Goal: Task Accomplishment & Management: Complete application form

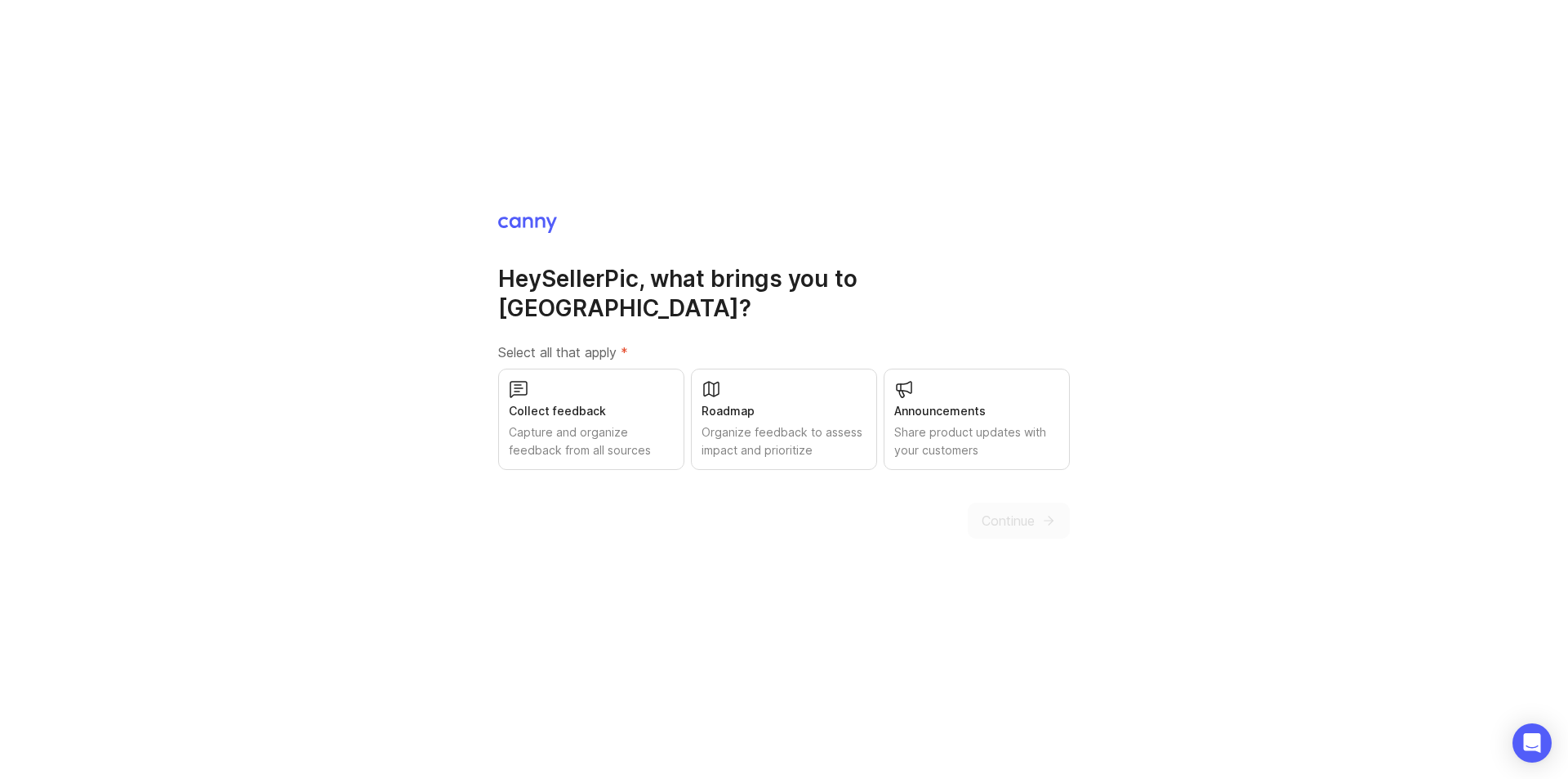
click at [758, 423] on div "Organize feedback to assess impact and prioritize" at bounding box center [783, 441] width 165 height 36
click at [604, 423] on div "Capture and organize feedback from all sources" at bounding box center [590, 441] width 165 height 36
click at [758, 423] on div "Share product updates with your customers" at bounding box center [976, 441] width 165 height 36
click at [758, 511] on span "Continue" at bounding box center [1008, 521] width 53 height 20
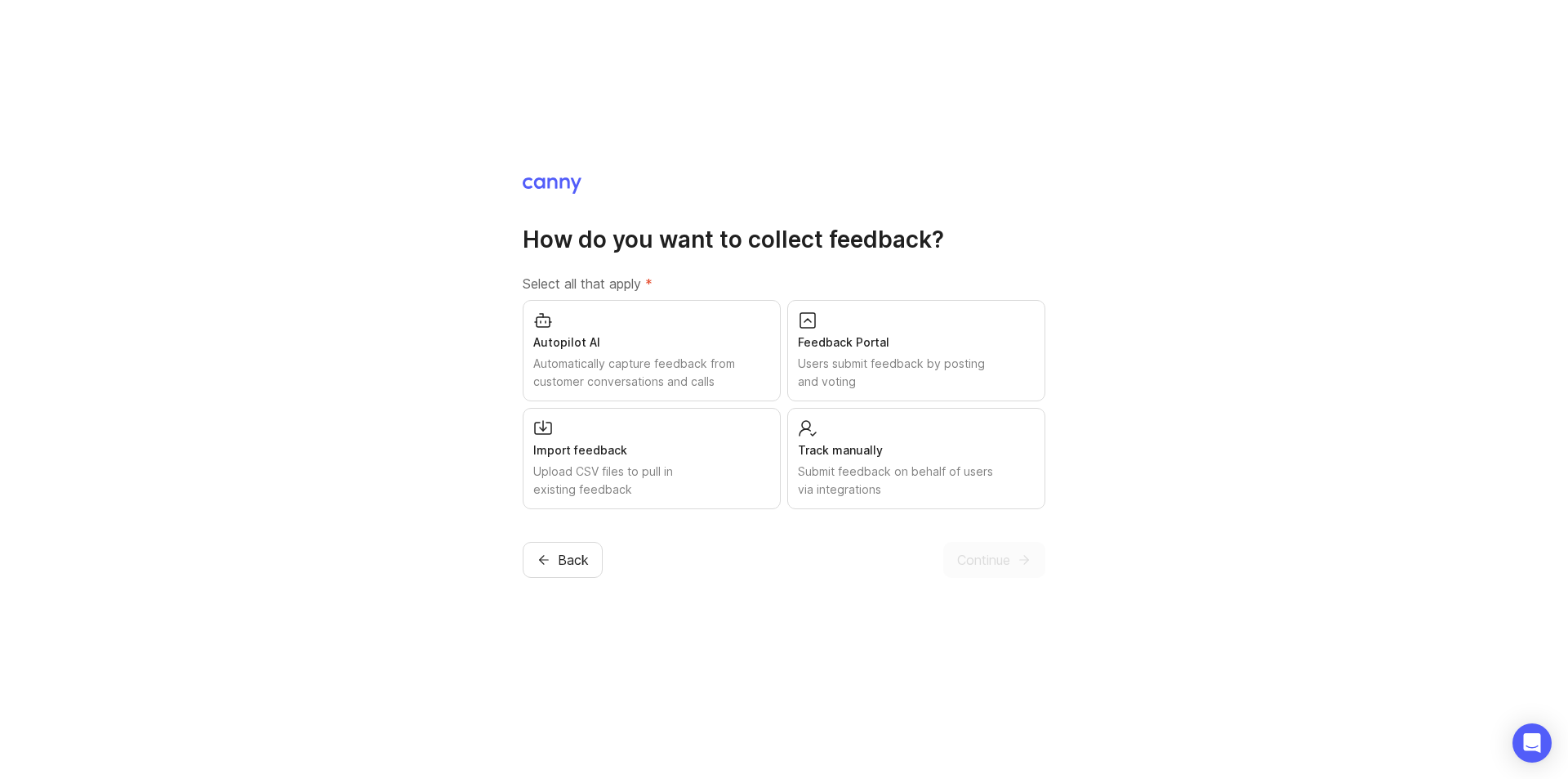
click at [758, 468] on div "Submit feedback on behalf of users via integrations" at bounding box center [916, 481] width 236 height 36
click at [654, 463] on div "Upload CSV files to pull in existing feedback" at bounding box center [651, 481] width 236 height 36
click at [637, 346] on div "Autopilot AI" at bounding box center [651, 342] width 236 height 18
click at [758, 363] on div "Users submit feedback by posting and voting" at bounding box center [916, 373] width 236 height 36
click at [758, 565] on span "Continue" at bounding box center [983, 560] width 53 height 20
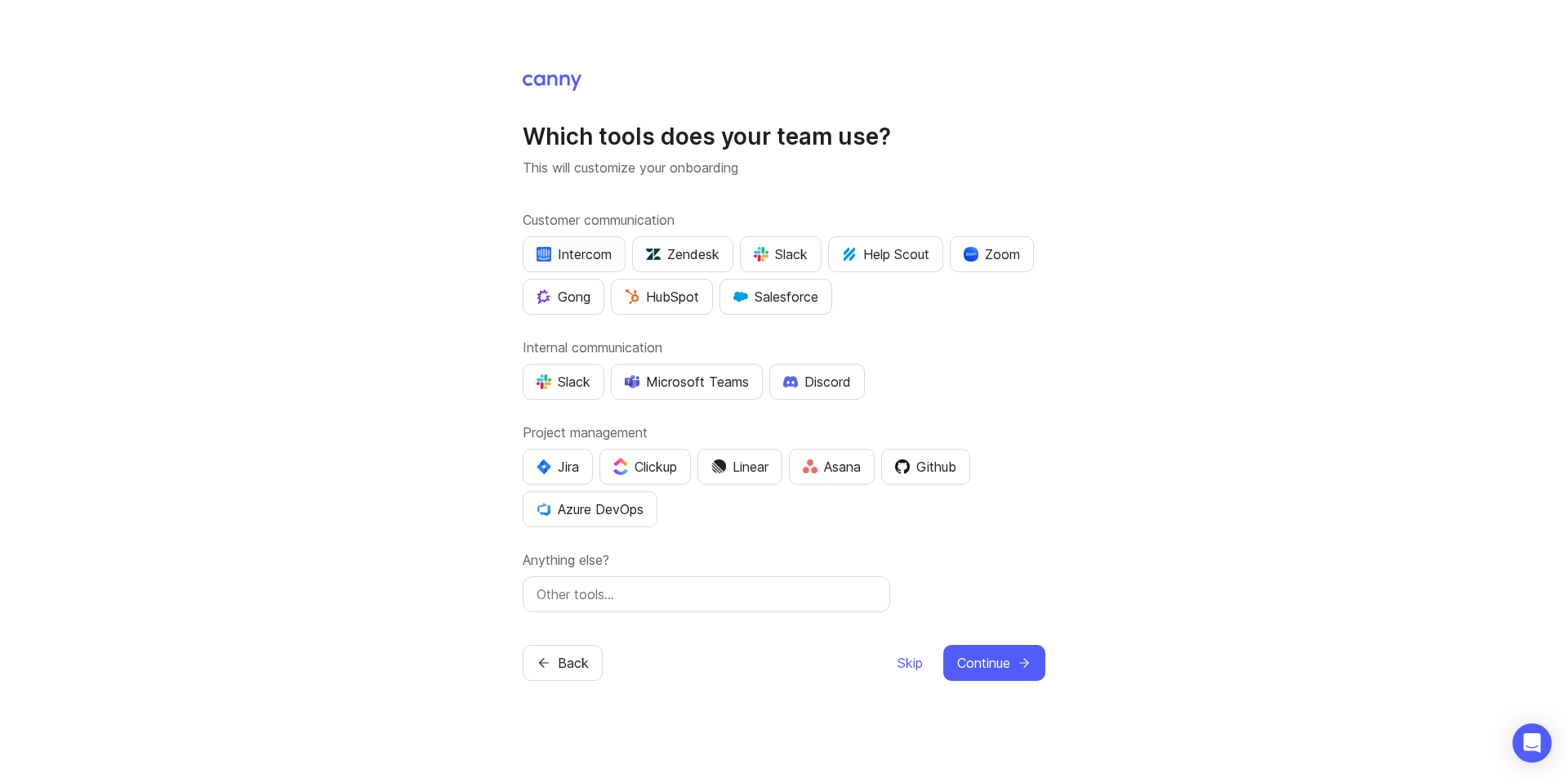
click at [576, 256] on div "Intercom" at bounding box center [574, 254] width 75 height 20
click at [758, 388] on div "Discord" at bounding box center [817, 382] width 68 height 20
click at [758, 379] on div "Discord" at bounding box center [817, 382] width 68 height 20
click at [758, 661] on button "Continue" at bounding box center [994, 663] width 102 height 36
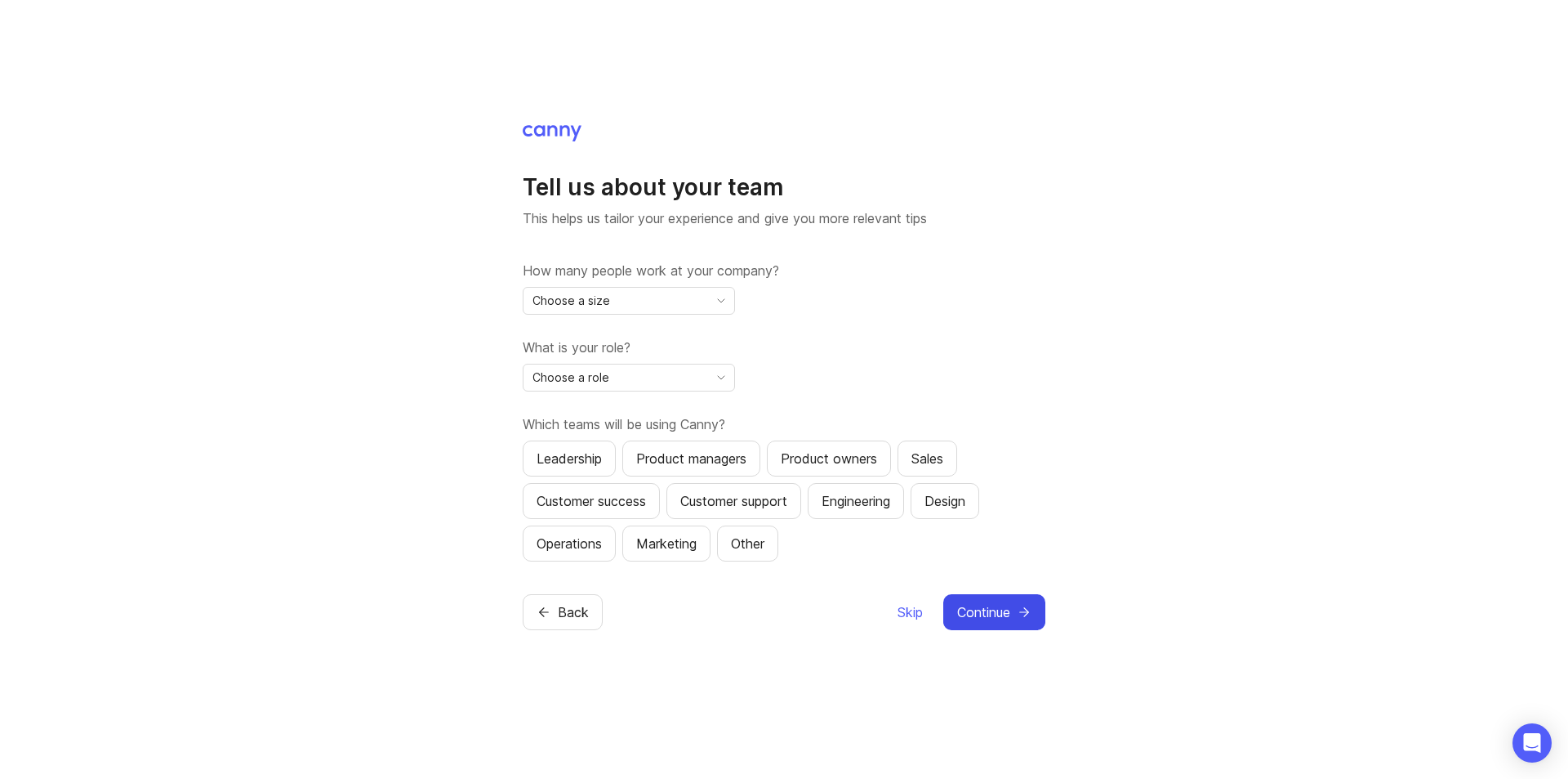
click at [758, 620] on span "Continue" at bounding box center [983, 612] width 53 height 20
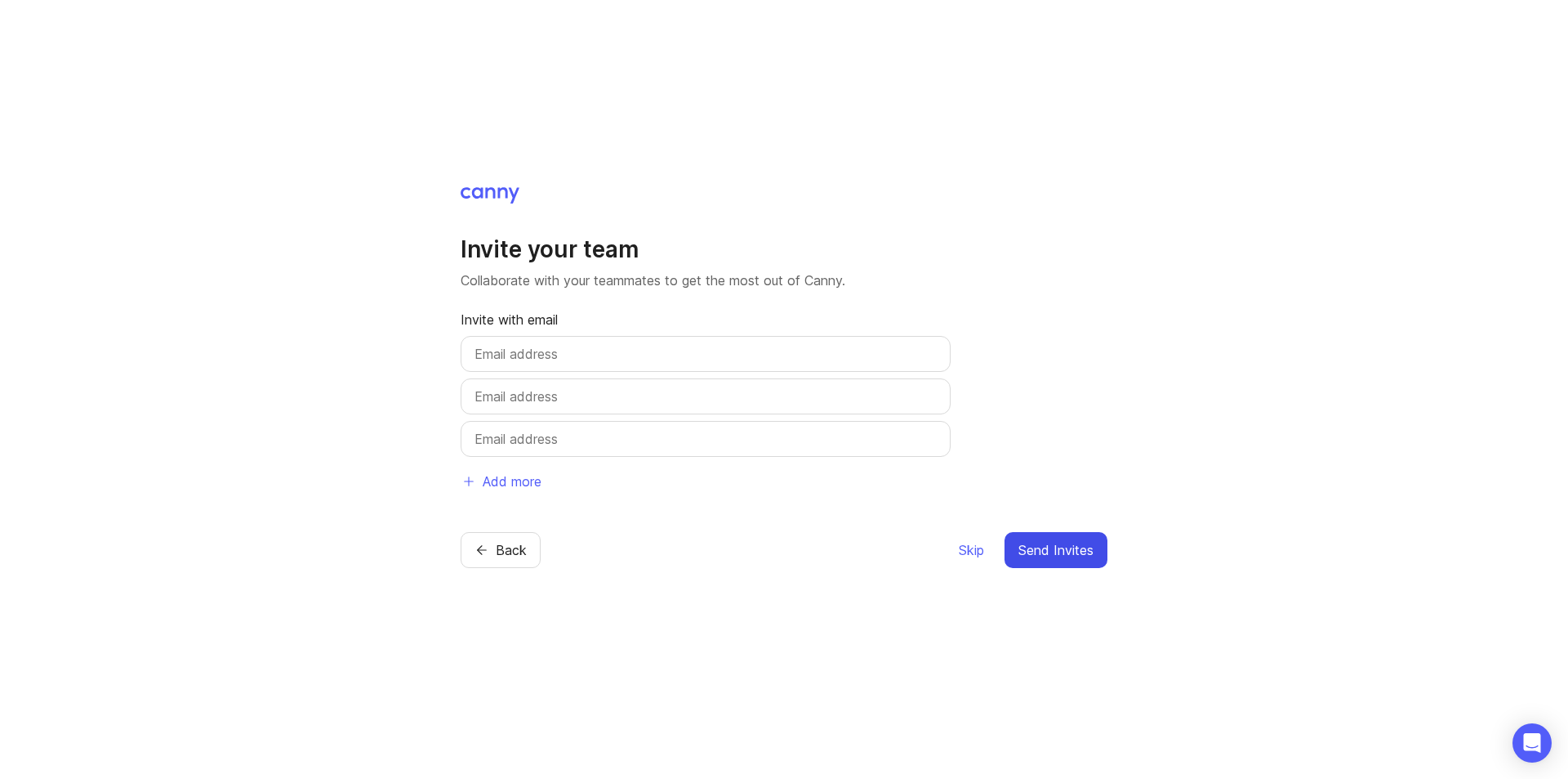
click at [758, 551] on span "Send Invites" at bounding box center [1056, 550] width 75 height 20
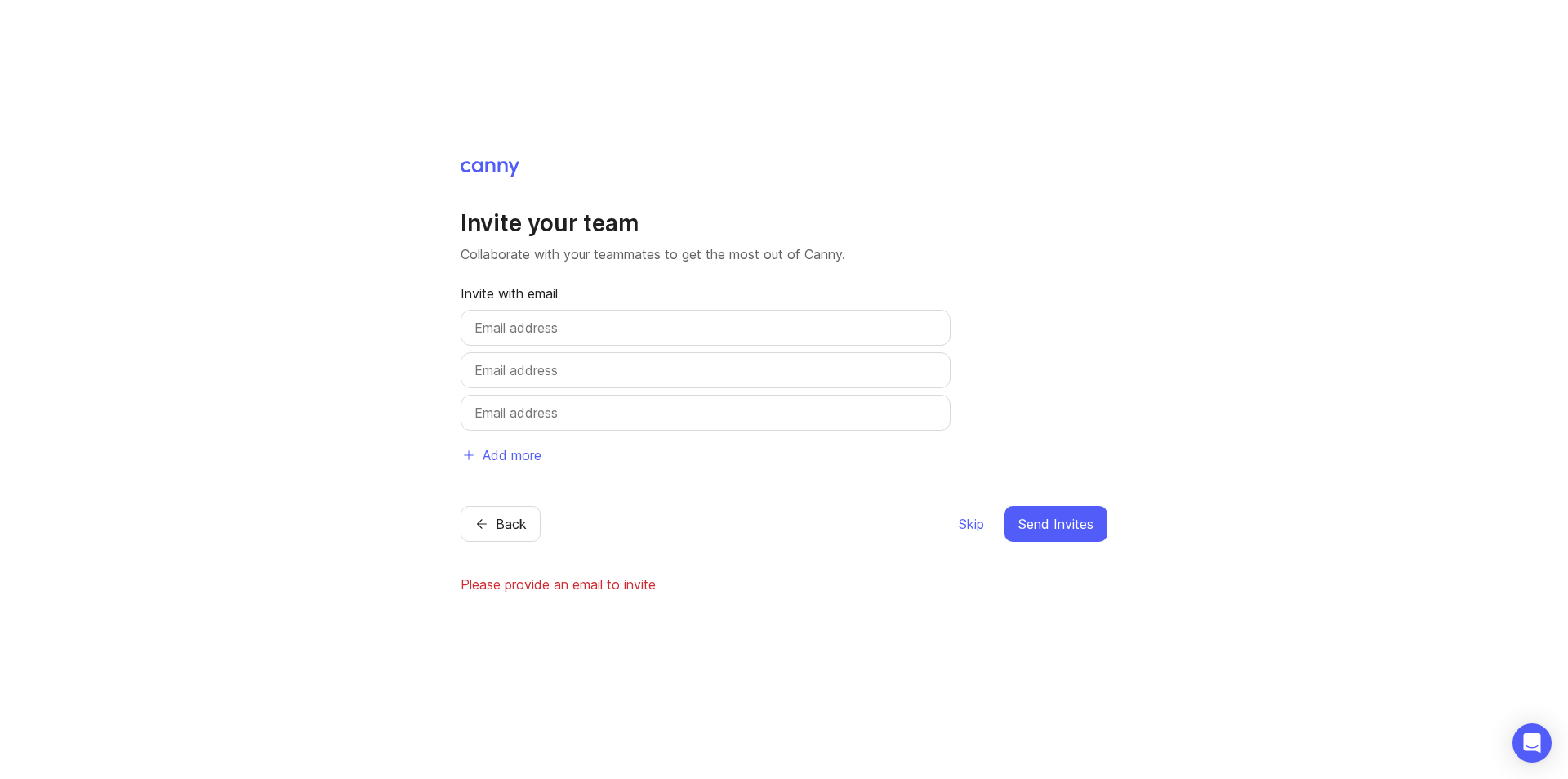
click at [692, 322] on input "text" at bounding box center [706, 328] width 462 height 20
type input "J"
type input "[PERSON_NAME][EMAIL_ADDRESS]"
click at [758, 515] on span "Send Invites" at bounding box center [1056, 524] width 75 height 20
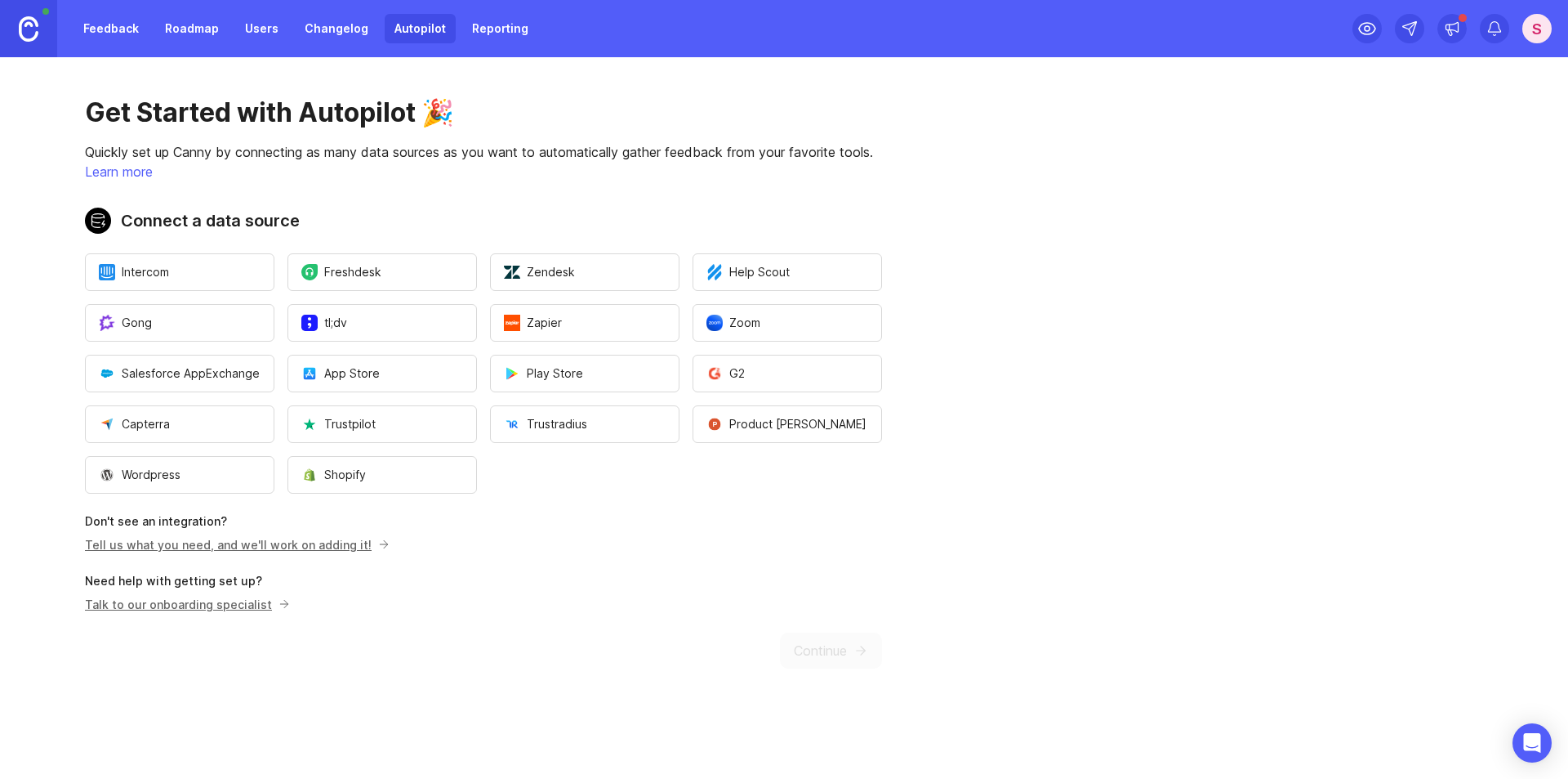
click at [141, 173] on link "Learn more" at bounding box center [118, 172] width 68 height 16
click at [316, 26] on link "Changelog" at bounding box center [337, 28] width 84 height 29
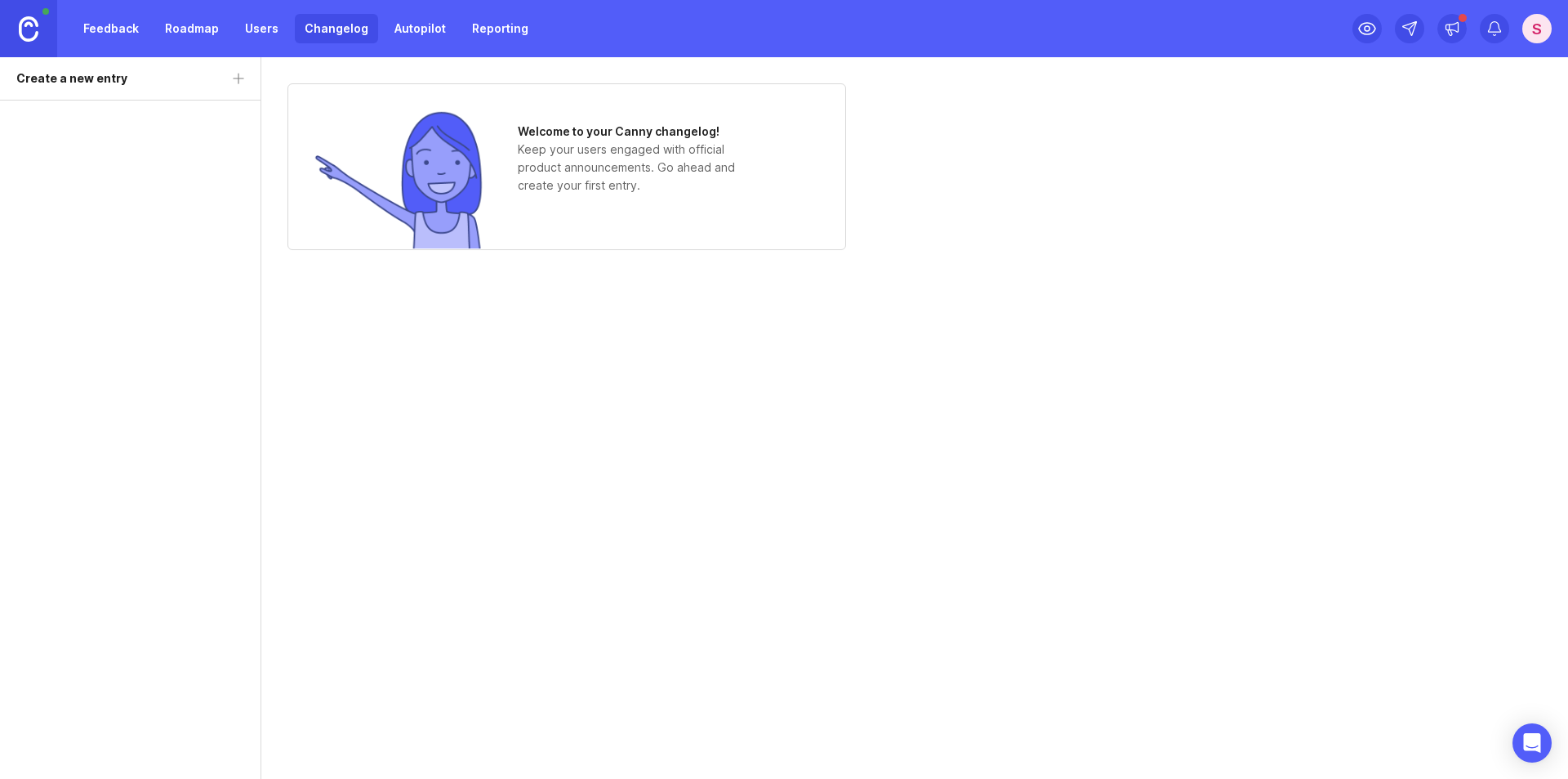
click at [407, 25] on link "Autopilot" at bounding box center [420, 28] width 71 height 29
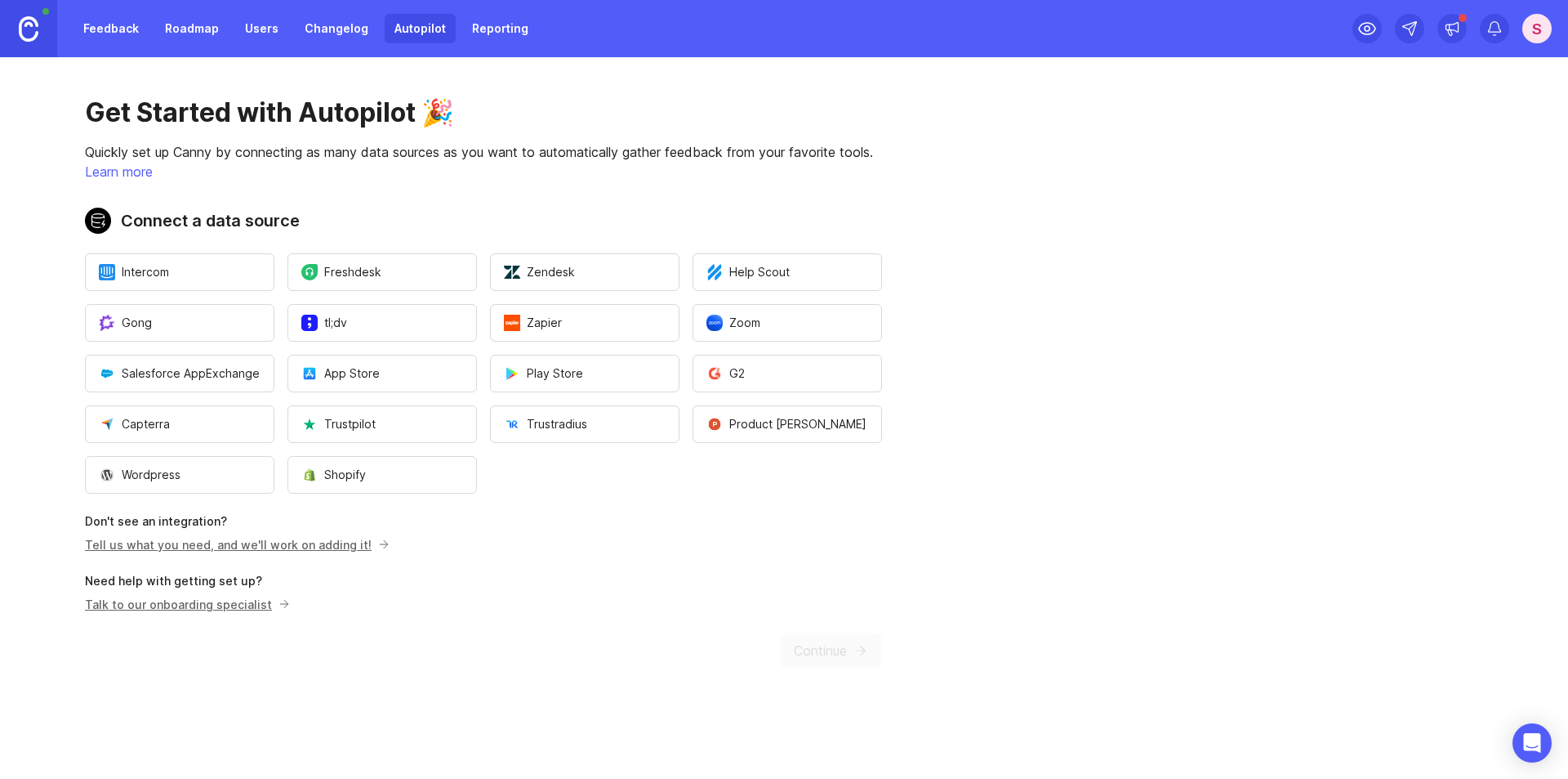
click at [500, 33] on link "Reporting" at bounding box center [499, 28] width 75 height 29
